Goal: Transaction & Acquisition: Obtain resource

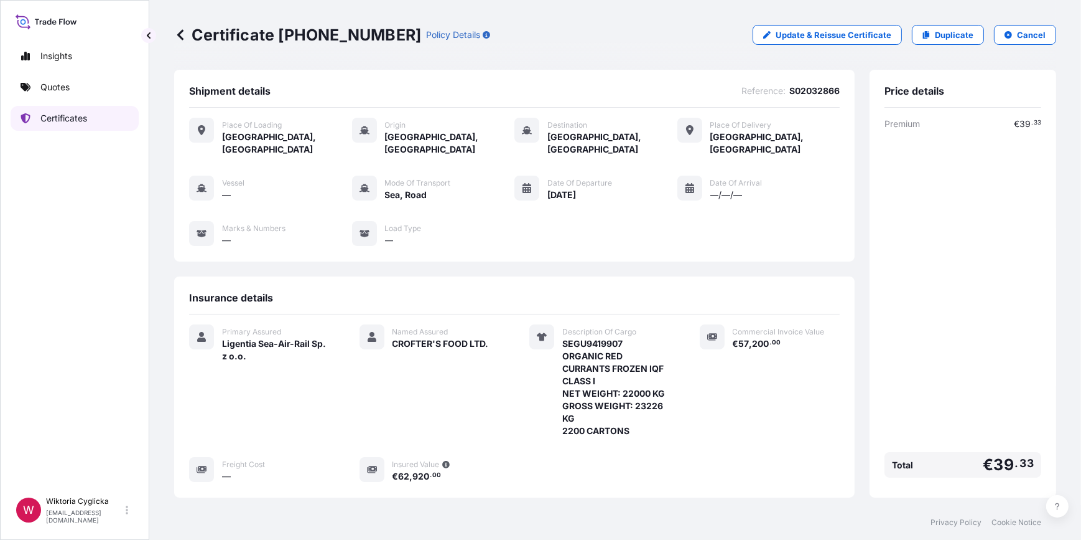
scroll to position [164, 0]
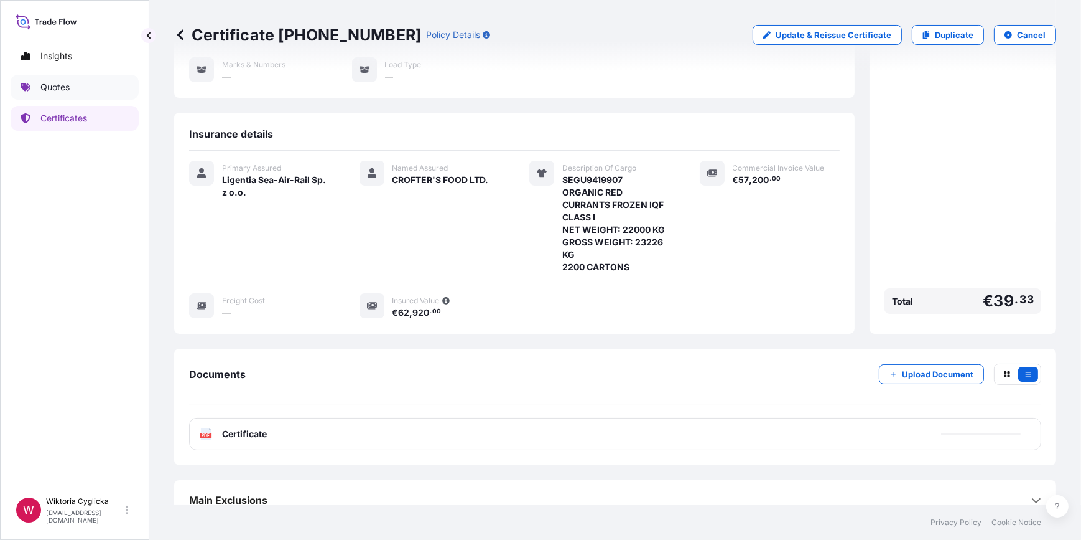
click at [78, 85] on link "Quotes" at bounding box center [75, 87] width 128 height 25
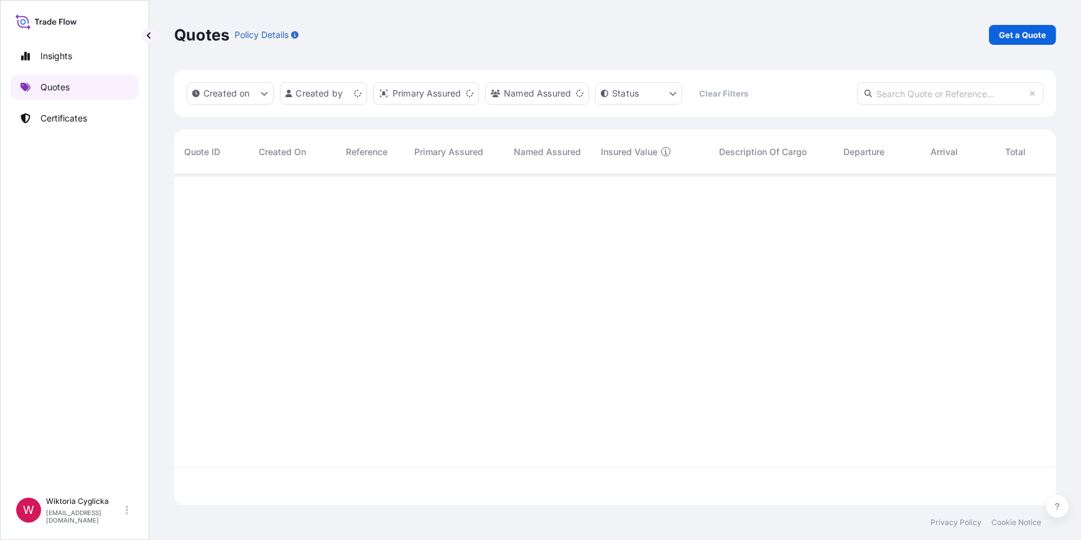
scroll to position [329, 874]
click at [1034, 37] on p "Get a Quote" at bounding box center [1022, 35] width 47 height 12
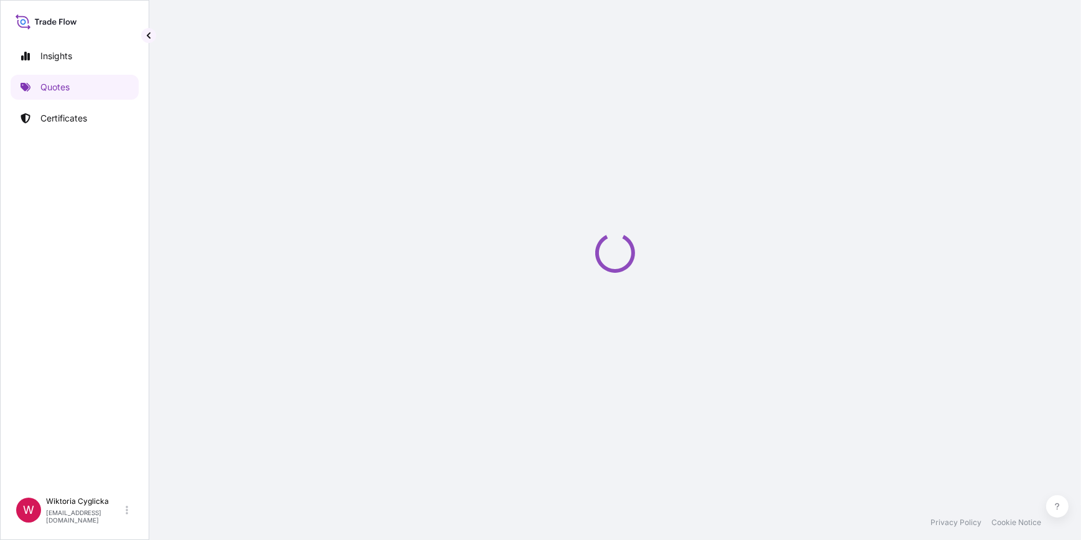
select select "Road / [GEOGRAPHIC_DATA]"
select select "Sea"
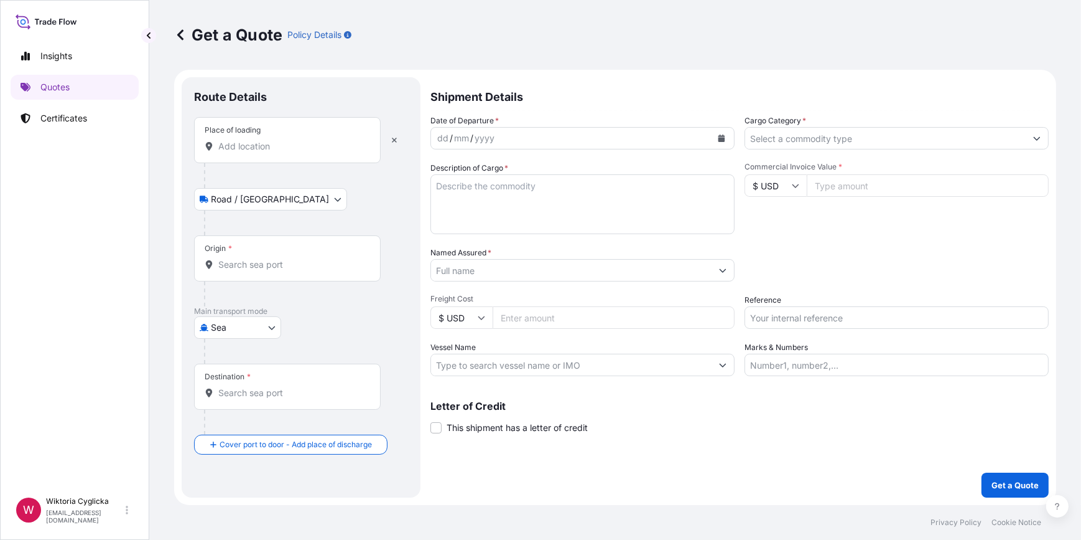
click at [257, 156] on div "Place of loading" at bounding box center [287, 140] width 187 height 46
click at [257, 152] on input "Place of loading" at bounding box center [291, 146] width 147 height 12
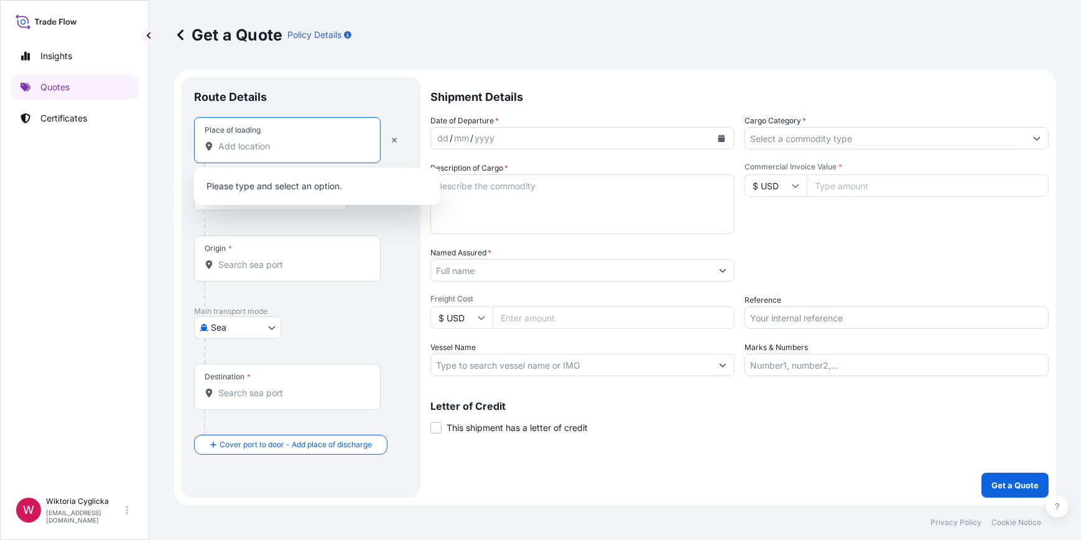
click at [838, 214] on div "Commercial Invoice Value * $ USD" at bounding box center [897, 198] width 304 height 72
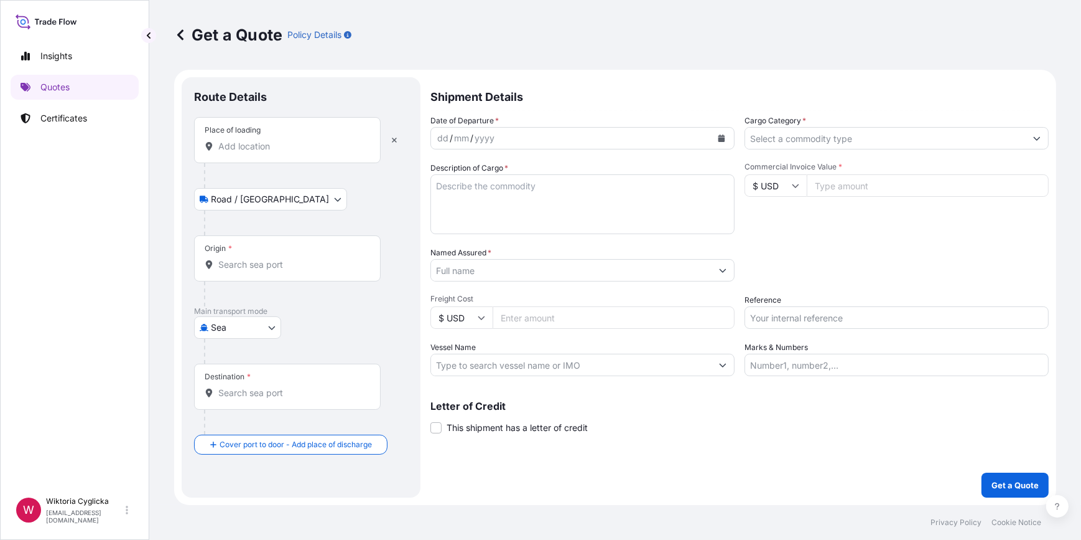
click at [839, 149] on div at bounding box center [897, 138] width 304 height 22
click at [758, 150] on div "Date of Departure * dd / mm / yyyy Cargo Category * Description of Cargo * Comm…" at bounding box center [740, 244] width 619 height 261
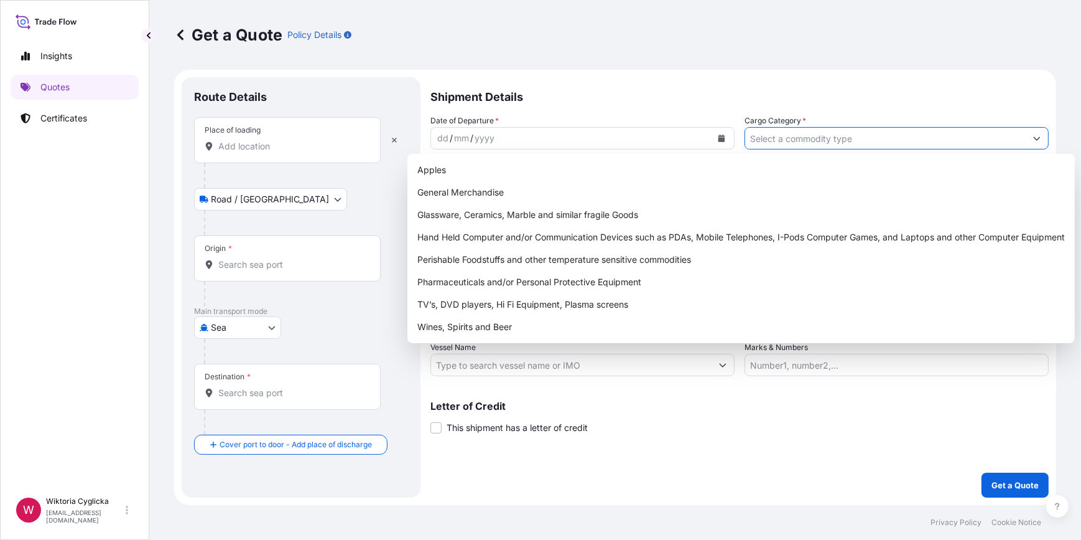
click at [758, 139] on input "Cargo Category *" at bounding box center [885, 138] width 281 height 22
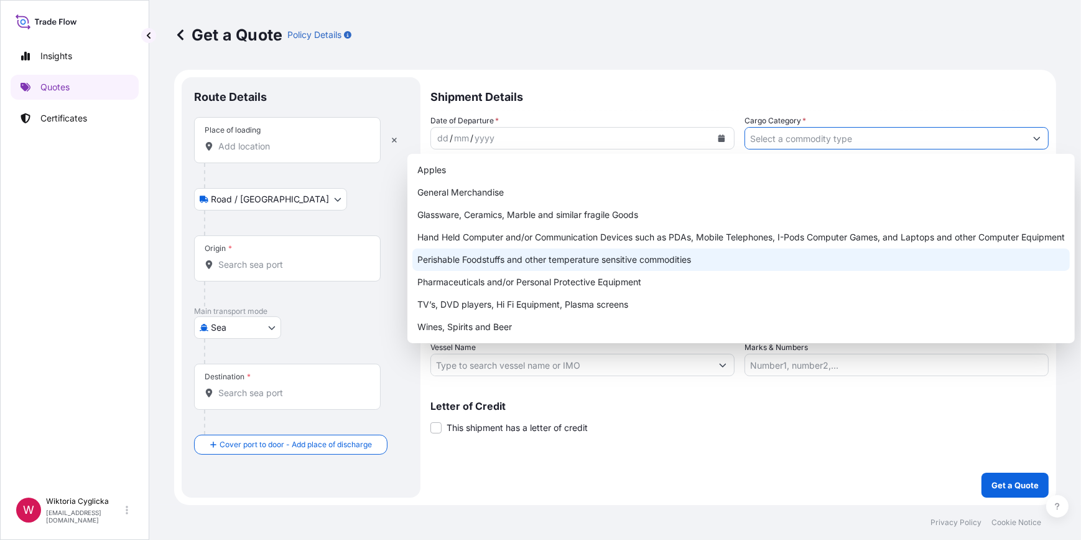
click at [460, 262] on div "Perishable Foodstuffs and other temperature sensitive commodities" at bounding box center [742, 259] width 658 height 22
type input "Perishable Foodstuffs and other temperature sensitive commodities"
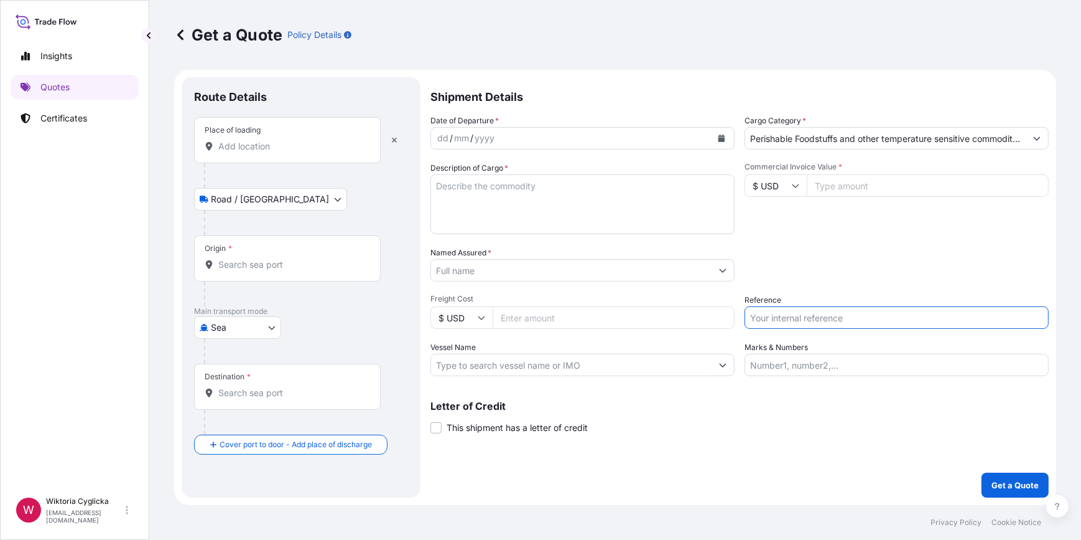
click at [772, 321] on input "Reference" at bounding box center [897, 317] width 304 height 22
paste input "S02032636"
type input "S02032636"
click at [792, 297] on div "Reference S02032636" at bounding box center [897, 311] width 304 height 35
click at [477, 276] on input "Named Assured *" at bounding box center [571, 270] width 281 height 22
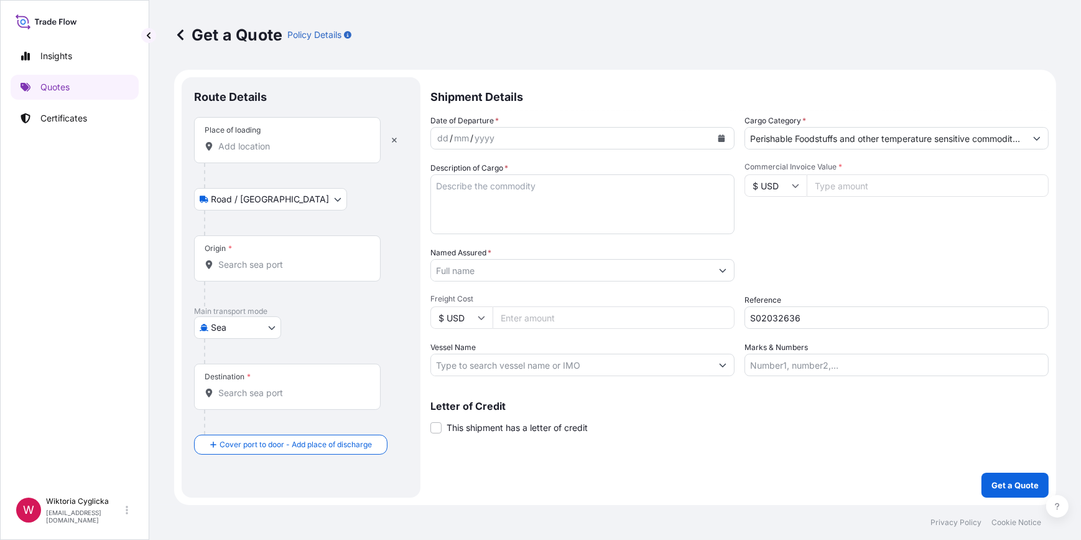
click at [235, 404] on div "Destination *" at bounding box center [287, 386] width 187 height 46
click at [235, 399] on input "Destination *" at bounding box center [291, 392] width 147 height 12
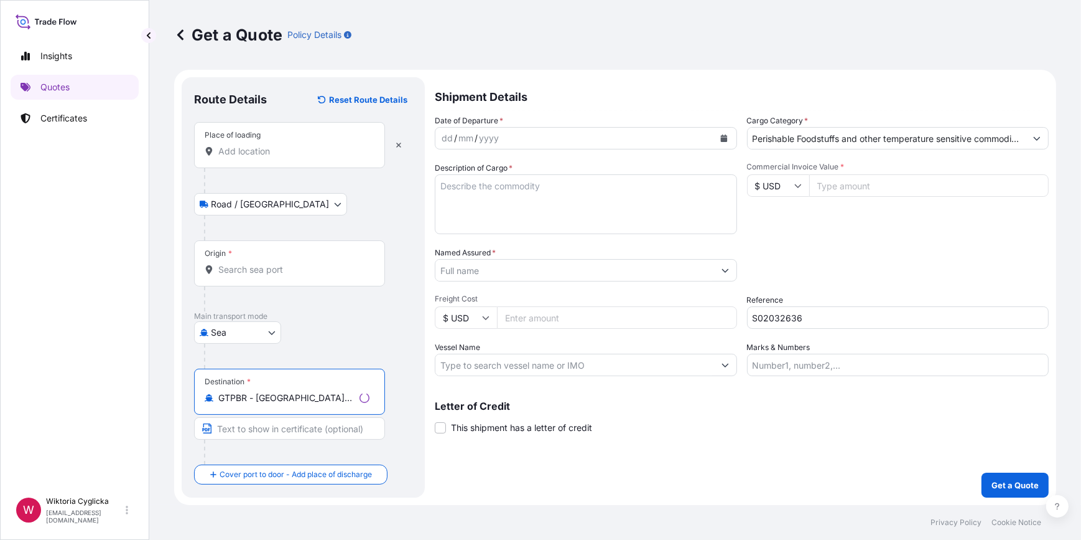
type input "GTPBR - [GEOGRAPHIC_DATA][PERSON_NAME], [GEOGRAPHIC_DATA]"
click at [257, 258] on div "Origin *" at bounding box center [289, 263] width 191 height 46
click at [257, 263] on input "Origin *" at bounding box center [293, 269] width 151 height 12
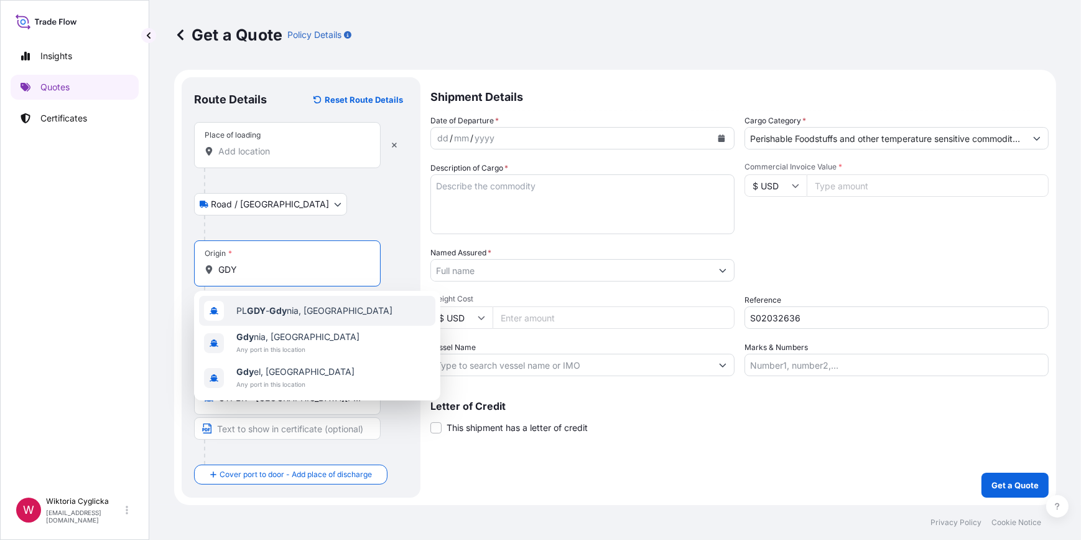
click at [253, 317] on div "PL GDY - Gdy nia, [GEOGRAPHIC_DATA]" at bounding box center [317, 311] width 236 height 30
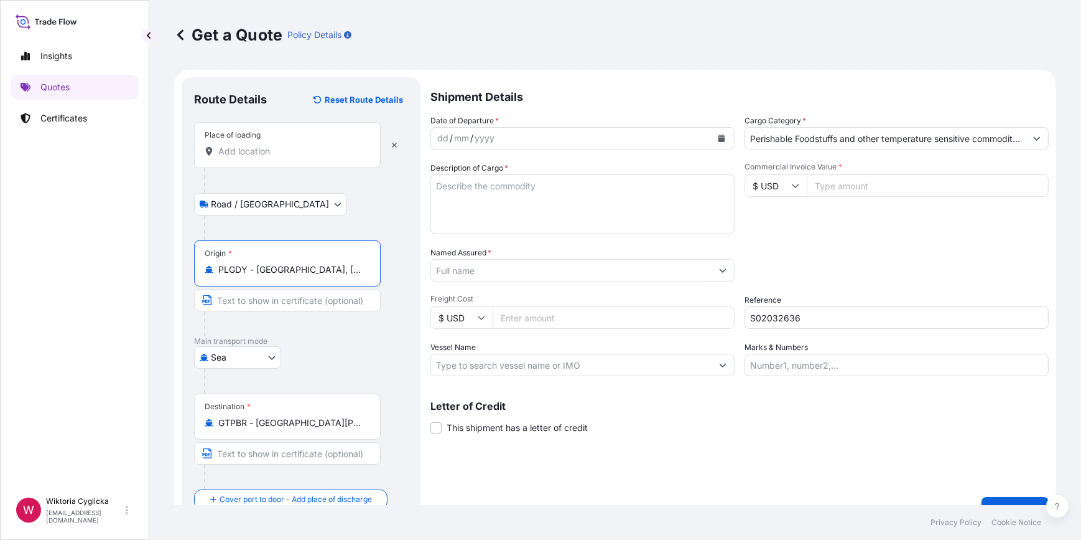
type input "PLGDY - [GEOGRAPHIC_DATA], [GEOGRAPHIC_DATA]"
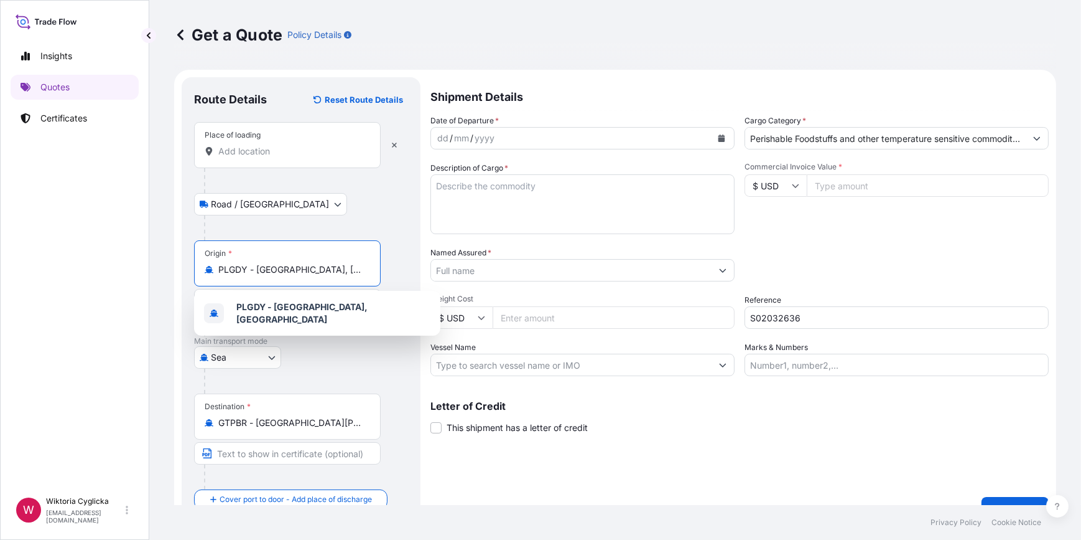
click at [275, 154] on input "Place of loading" at bounding box center [291, 151] width 147 height 12
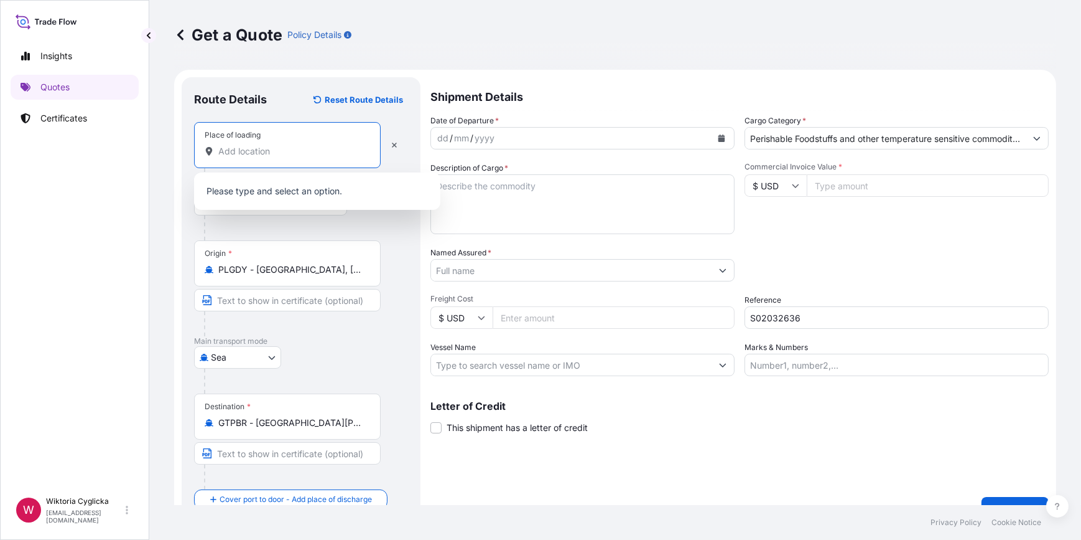
paste input "DĄBROWA GÓRNICZA"
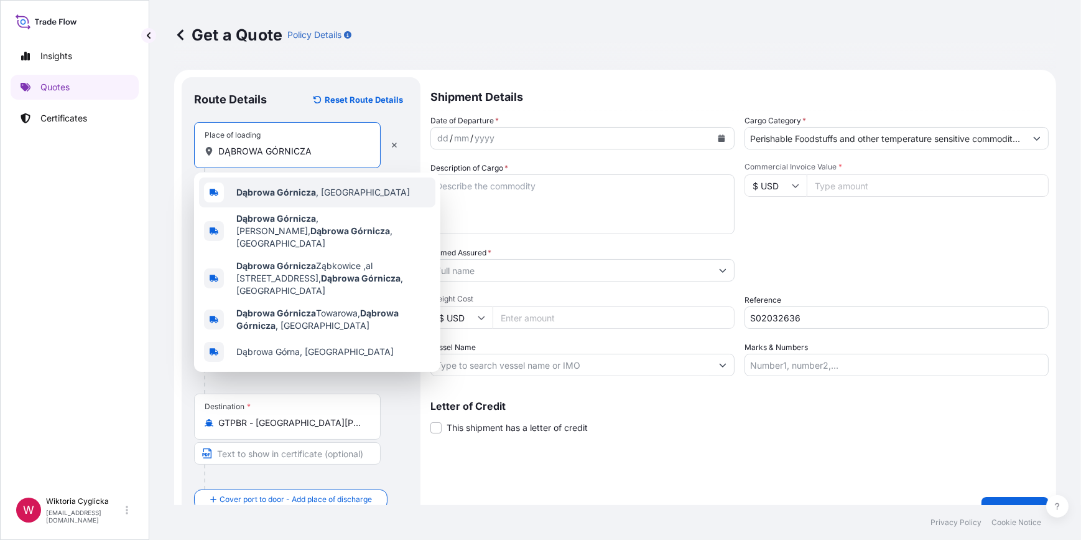
click at [279, 181] on div "Dąbrowa Górnicza , [GEOGRAPHIC_DATA]" at bounding box center [317, 192] width 236 height 30
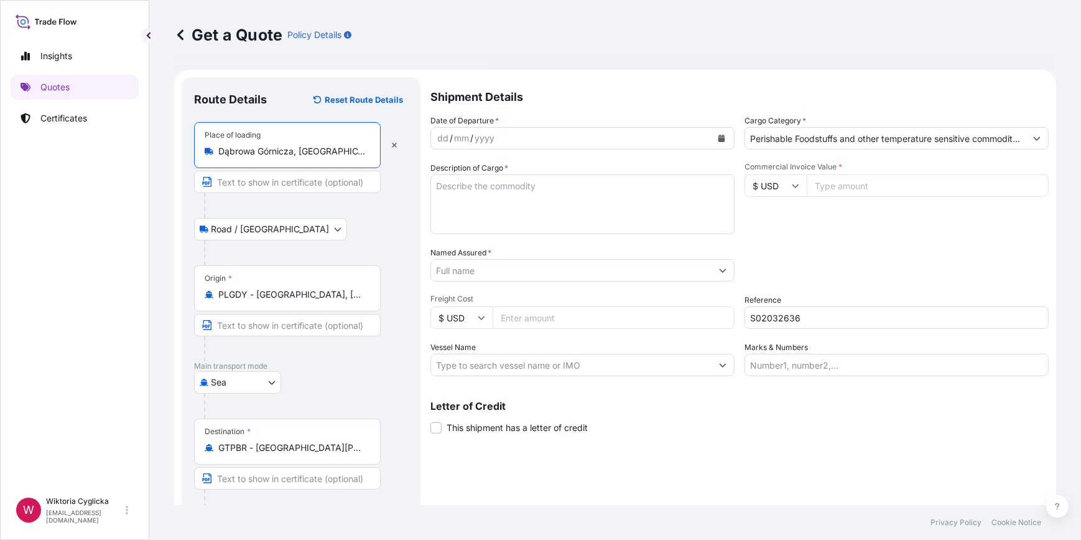
type input "Dąbrowa Górnicza, [GEOGRAPHIC_DATA]"
click at [723, 141] on button "Calendar" at bounding box center [722, 138] width 20 height 20
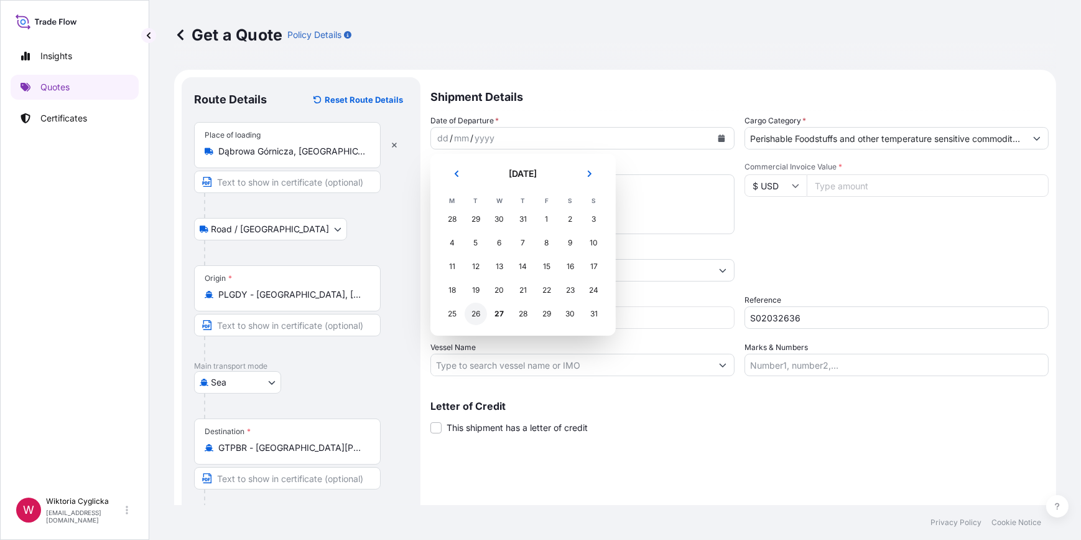
click at [482, 311] on div "26" at bounding box center [476, 313] width 22 height 22
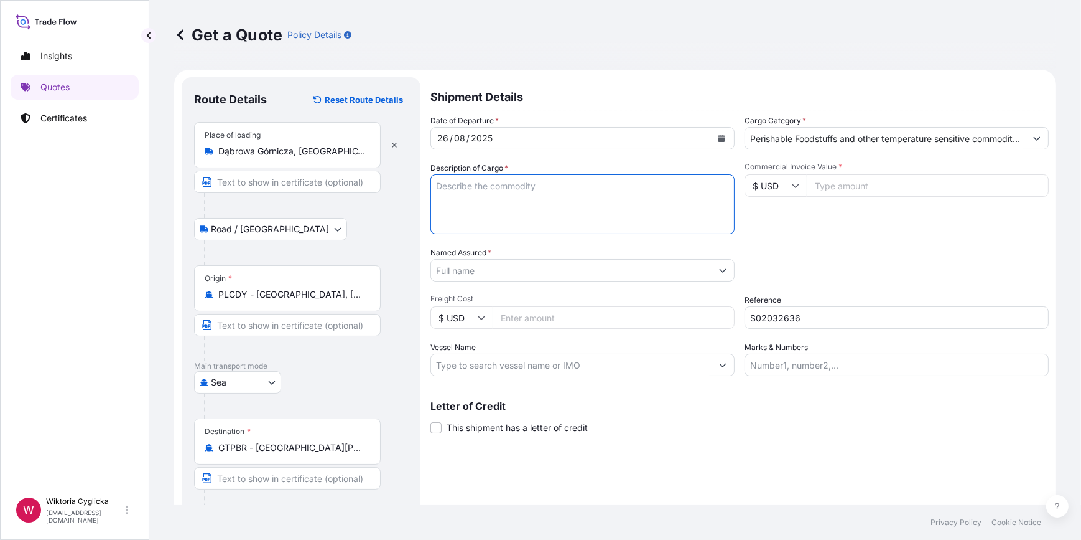
click at [567, 185] on textarea "Description of Cargo *" at bounding box center [583, 204] width 304 height 60
paste textarea "FROZEN DONUTS MIX OF FLAVOURS 112608 PCS/ 3128 BOXES/ 23 PALLETS NET WEIGHT: 66…"
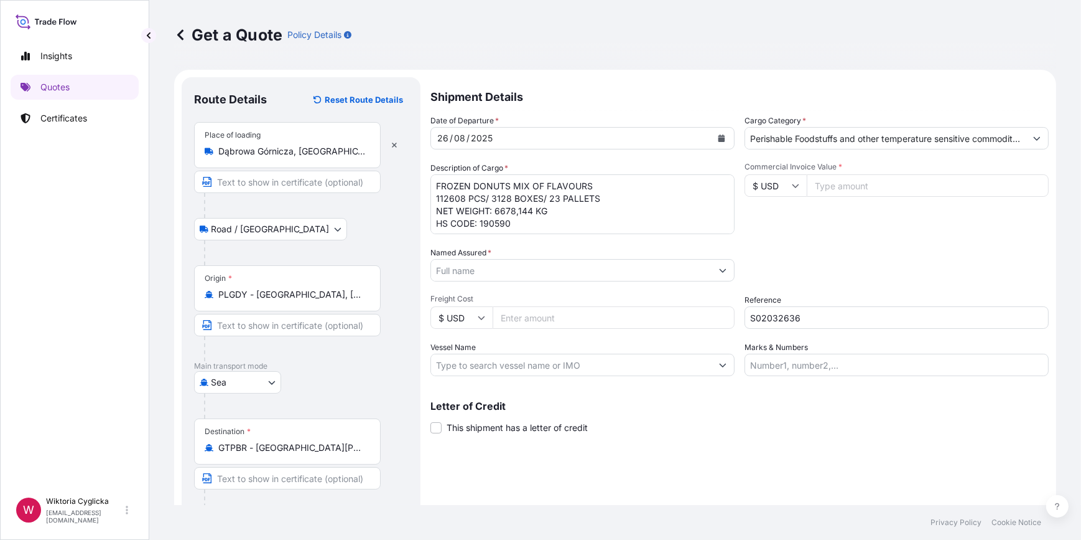
click at [582, 231] on textarea "FROZEN DONUTS MIX OF FLAVOURS 112608 PCS/ 3128 BOXES/ 23 PALLETS NET WEIGHT: 66…" at bounding box center [583, 204] width 304 height 60
paste textarea "8504,344"
click at [433, 180] on textarea "FROZEN DONUTS MIX OF FLAVOURS 112608 PCS/ 3128 BOXES/ 23 PALLETS NET WEIGHT: 66…" at bounding box center [583, 204] width 304 height 60
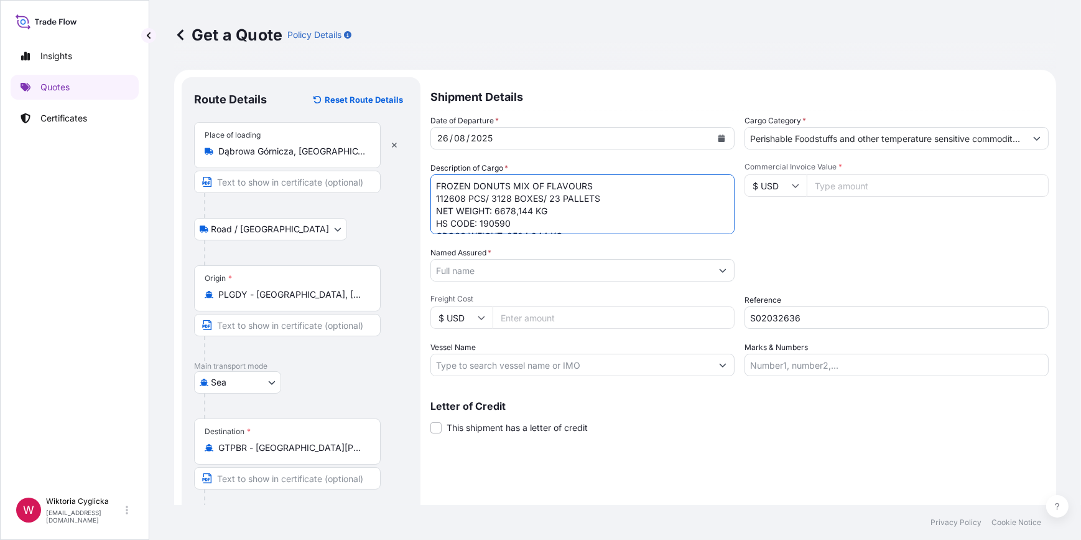
click at [436, 187] on textarea "FROZEN DONUTS MIX OF FLAVOURS 112608 PCS/ 3128 BOXES/ 23 PALLETS NET WEIGHT: 66…" at bounding box center [583, 204] width 304 height 60
click at [438, 199] on textarea "FROZEN DONUTS MIX OF FLAVOURS 112608 PCS/ 3128 BOXES/ 23 PALLETS NET WEIGHT: 66…" at bounding box center [583, 204] width 304 height 60
click at [437, 176] on textarea "FROZEN DONUTS MIX OF FLAVOURS 112608 PCS/ 3128 BOXES/ 23 PALLETS NET WEIGHT: 66…" at bounding box center [583, 204] width 304 height 60
click at [437, 182] on textarea "FROZEN DONUTS MIX OF FLAVOURS 112608 PCS/ 3128 BOXES/ 23 PALLETS NET WEIGHT: 66…" at bounding box center [583, 204] width 304 height 60
paste textarea "HLBU 6048808"
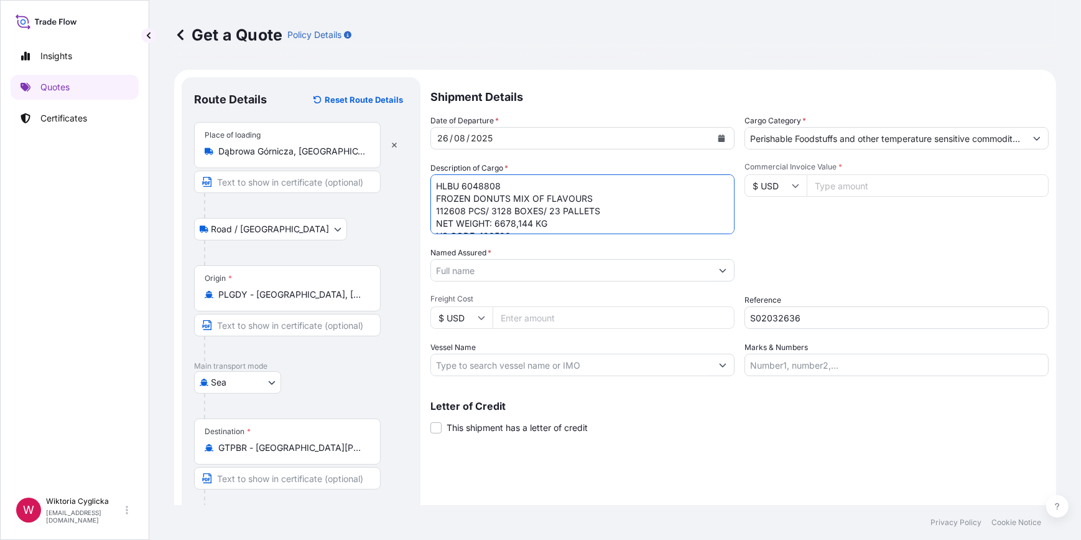
click at [464, 184] on textarea "HLBU 6048808 FROZEN DONUTS MIX OF FLAVOURS 112608 PCS/ 3128 BOXES/ 23 PALLETS N…" at bounding box center [583, 204] width 304 height 60
type textarea "HLBU6048808 FROZEN DONUTS MIX OF FLAVOURS 112608 PCS/ 3128 BOXES/ 23 PALLETS NE…"
click at [821, 235] on div "Date of Departure * [DATE] Cargo Category * Perishable Foodstuffs and other tem…" at bounding box center [740, 244] width 619 height 261
click at [498, 275] on input "Named Assured *" at bounding box center [571, 270] width 281 height 22
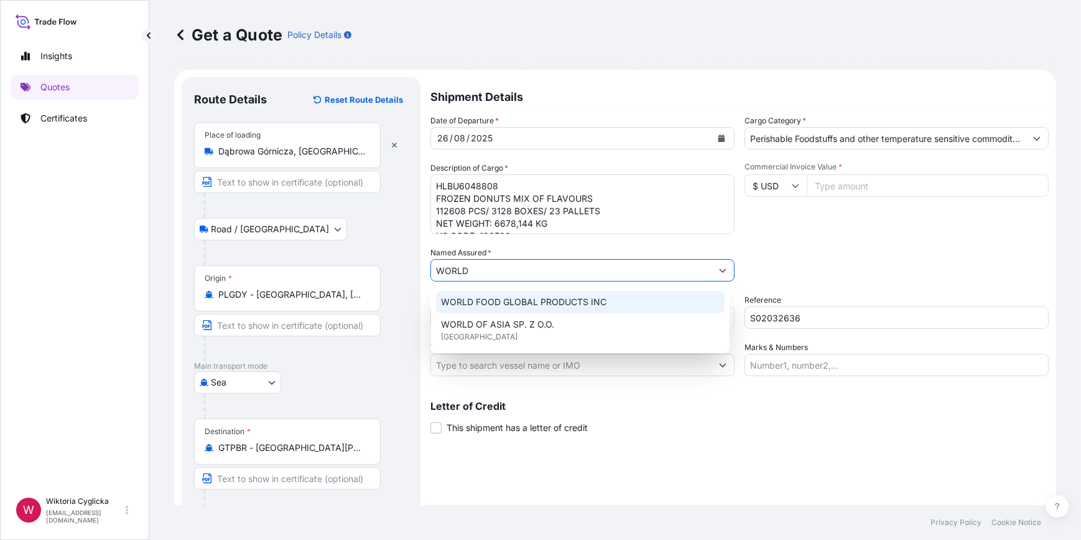
click at [523, 301] on span "WORLD FOOD GLOBAL PRODUCTS INC" at bounding box center [524, 302] width 166 height 12
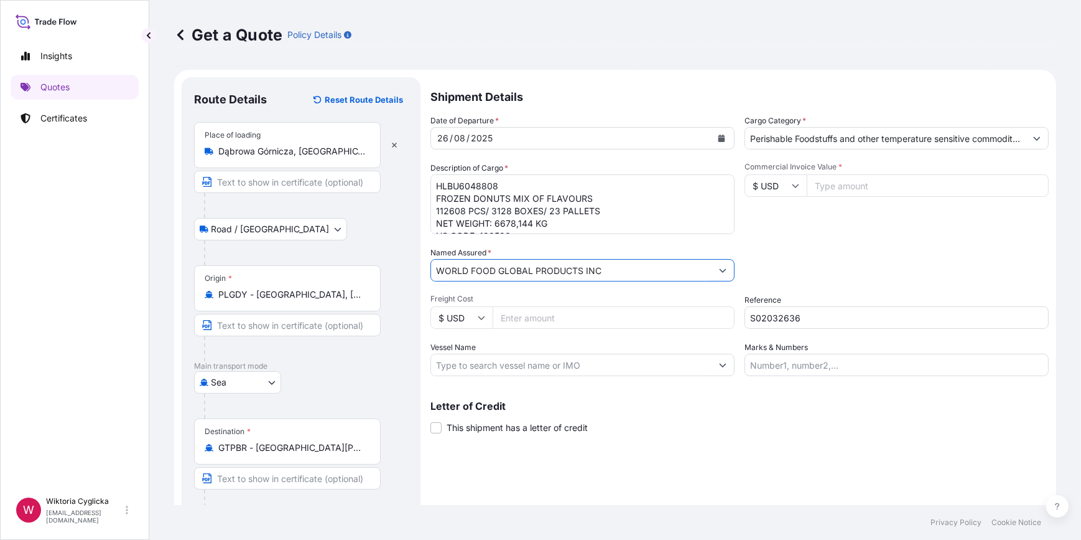
type input "WORLD FOOD GLOBAL PRODUCTS INC"
drag, startPoint x: 789, startPoint y: 180, endPoint x: 781, endPoint y: 194, distance: 15.9
click at [789, 180] on input "$ USD" at bounding box center [776, 185] width 62 height 22
click at [765, 217] on div "€ EUR" at bounding box center [771, 220] width 52 height 24
type input "€ EUR"
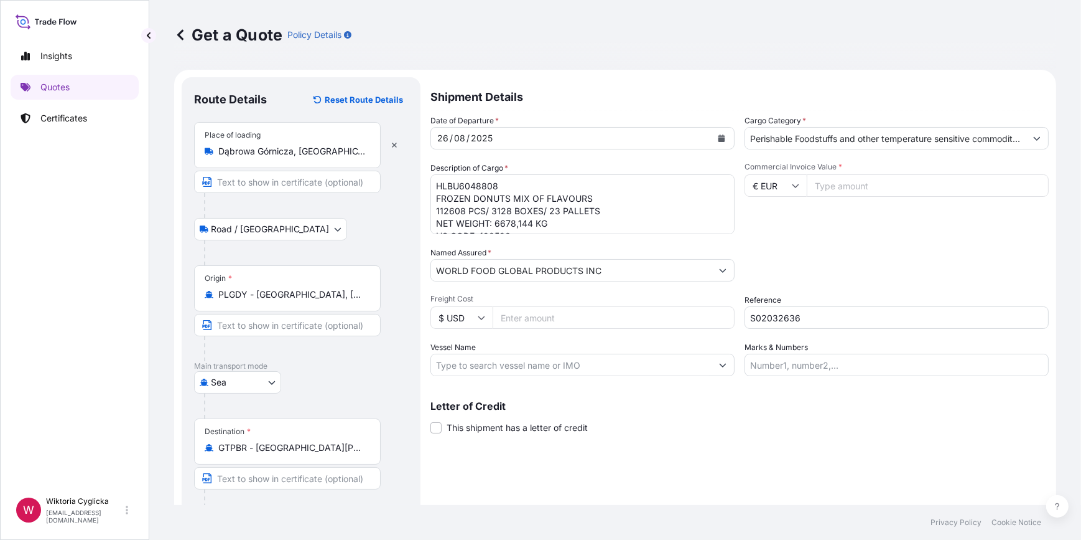
click at [833, 188] on input "Commercial Invoice Value *" at bounding box center [928, 185] width 242 height 22
type input "26574.88"
click at [857, 236] on div "Date of Departure * [DATE] Cargo Category * Perishable Foodstuffs and other tem…" at bounding box center [740, 244] width 619 height 261
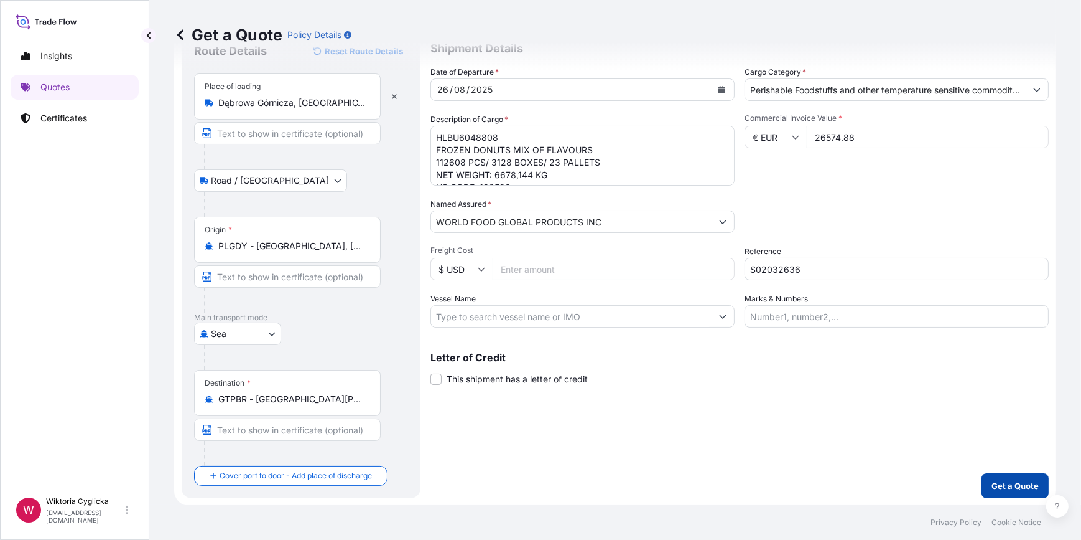
click at [990, 476] on button "Get a Quote" at bounding box center [1015, 485] width 67 height 25
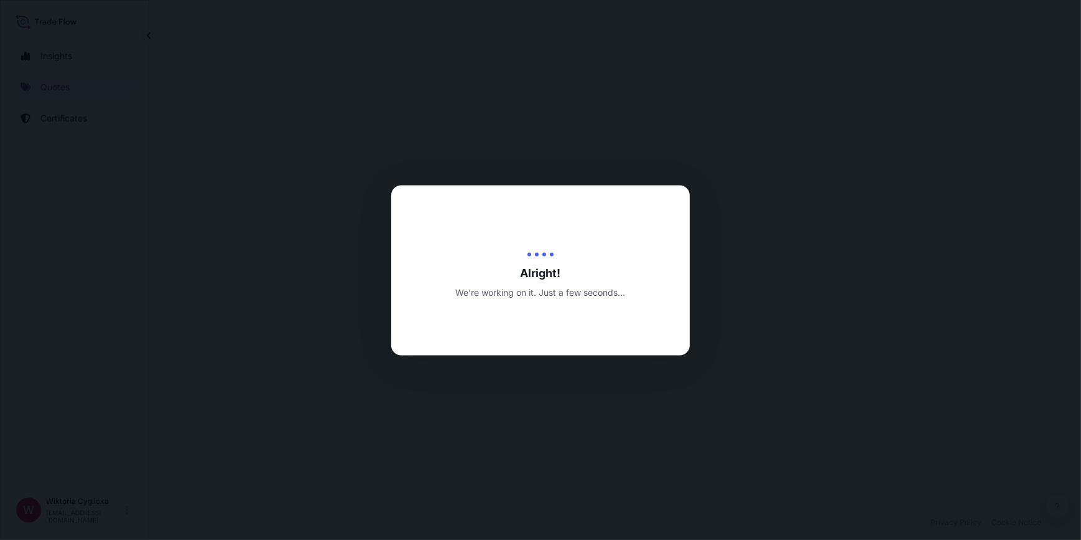
select select "Road / [GEOGRAPHIC_DATA]"
select select "Sea"
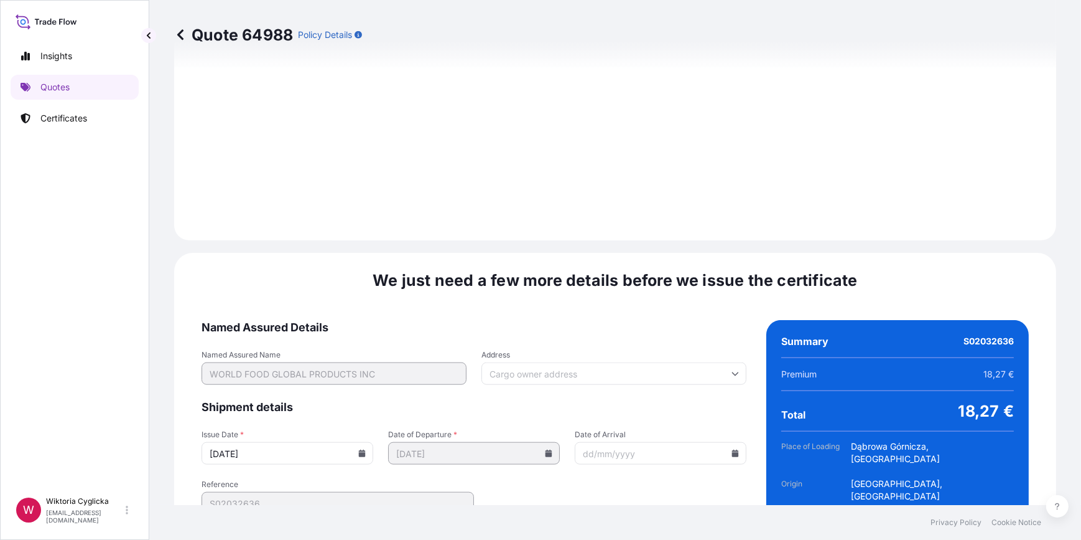
scroll to position [1488, 0]
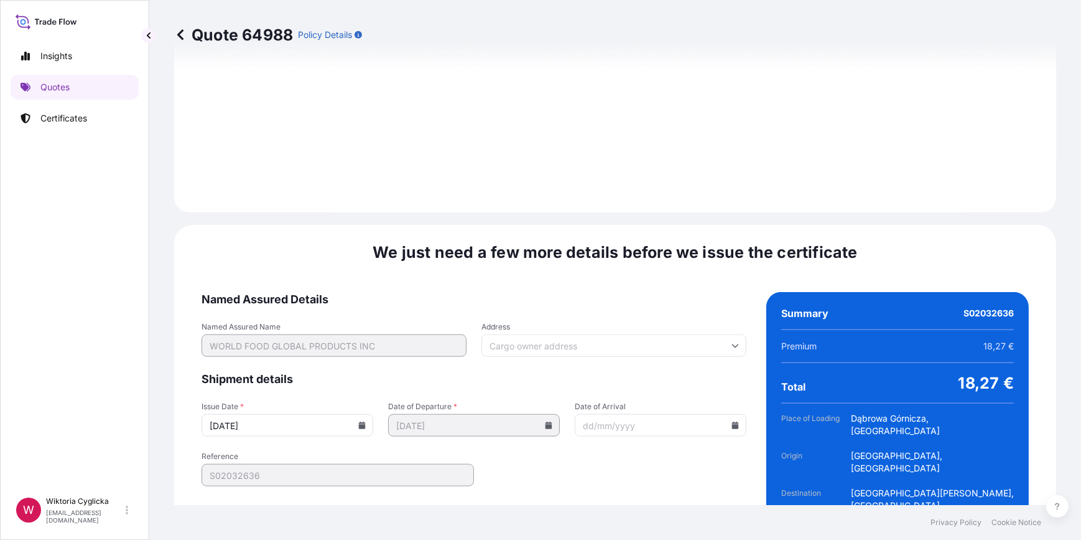
click at [361, 421] on icon at bounding box center [362, 424] width 7 height 7
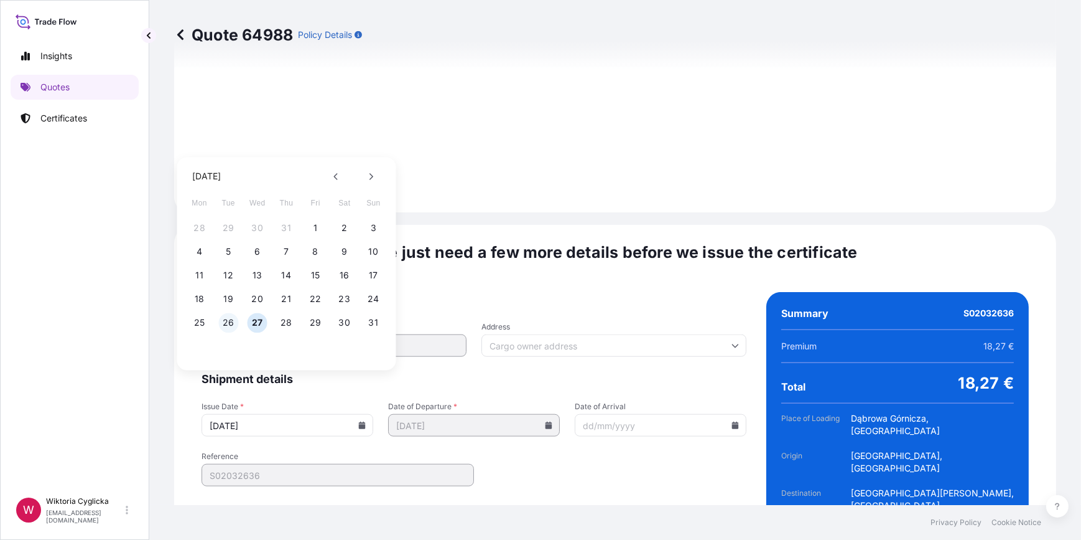
click at [231, 319] on button "26" at bounding box center [228, 322] width 20 height 20
type input "[DATE]"
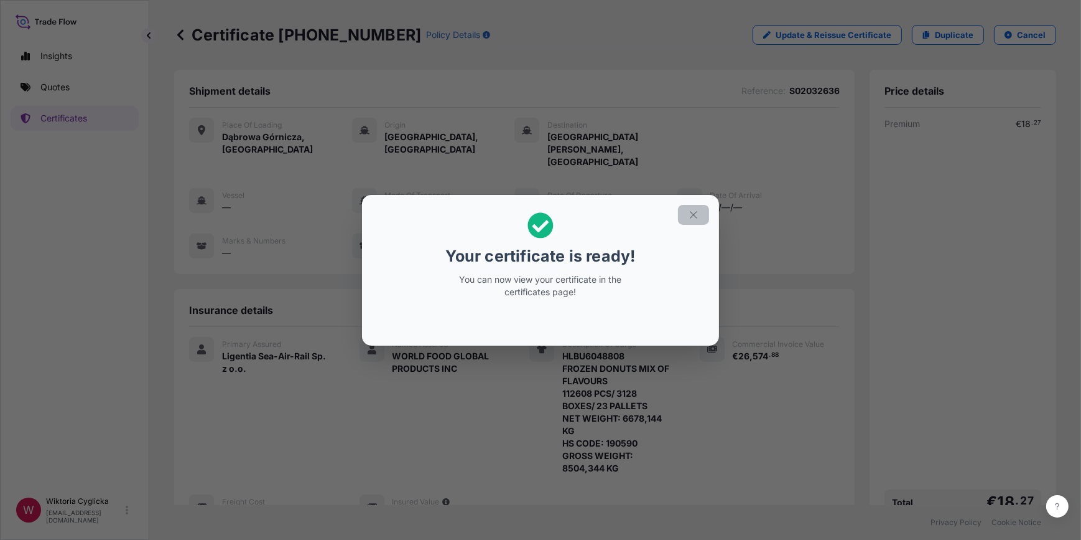
click at [698, 212] on icon "button" at bounding box center [693, 214] width 11 height 11
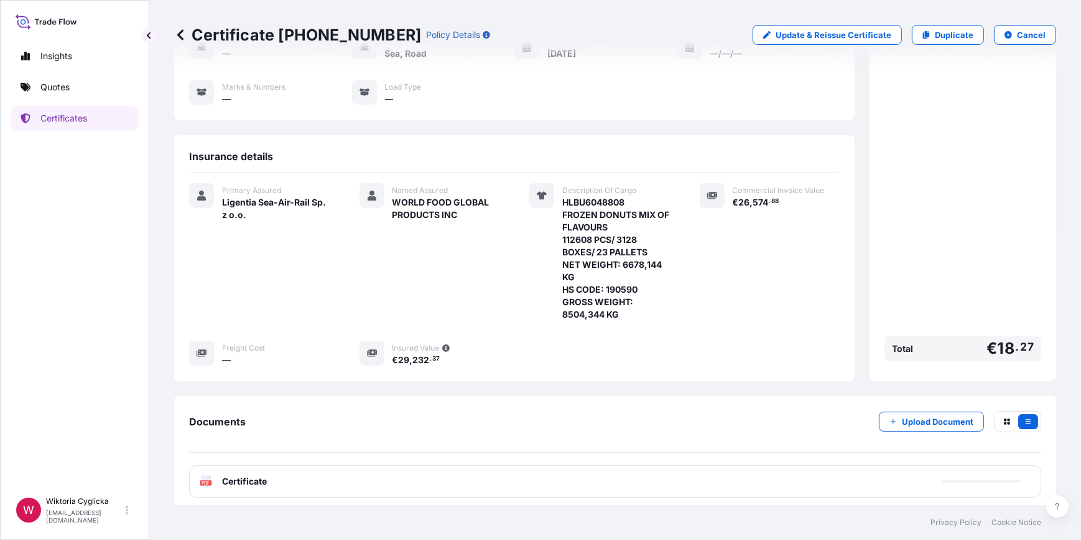
scroll to position [190, 0]
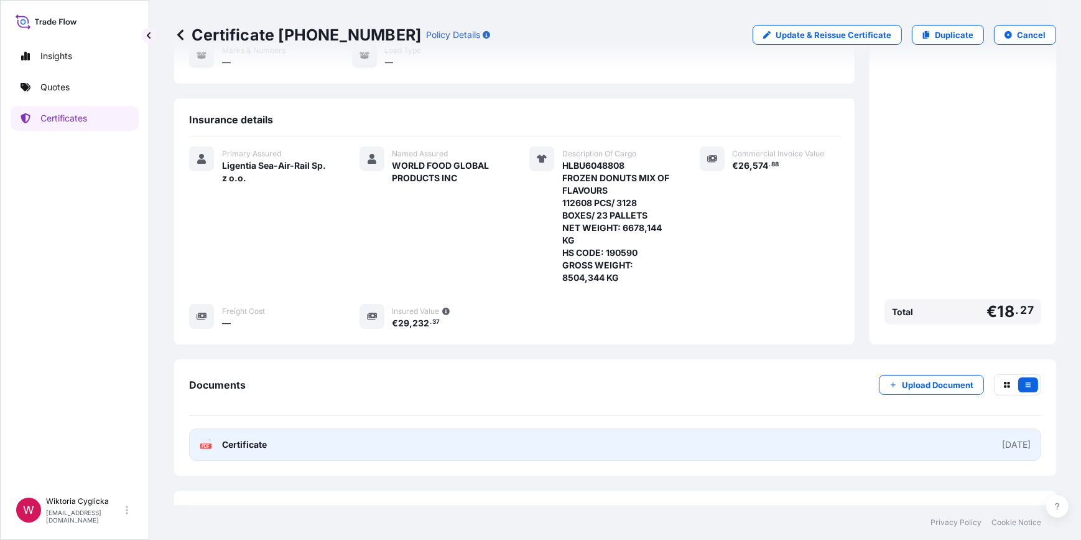
click at [515, 428] on link "PDF Certificate [DATE]" at bounding box center [615, 444] width 853 height 32
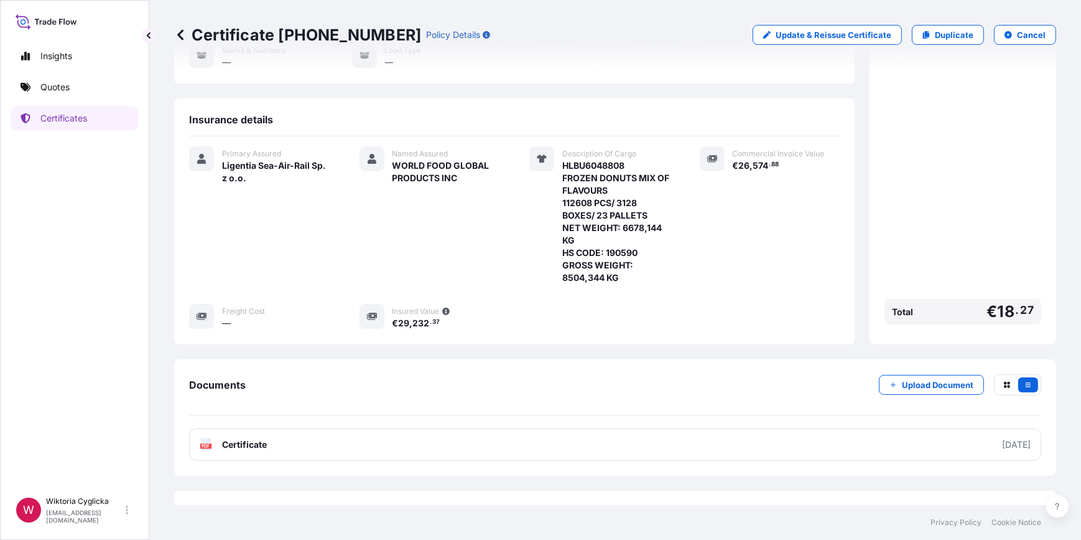
click at [725, 229] on div "Commercial Invoice Value € 26 , 574 . 88" at bounding box center [770, 215] width 141 height 138
